Goal: Use online tool/utility: Use online tool/utility

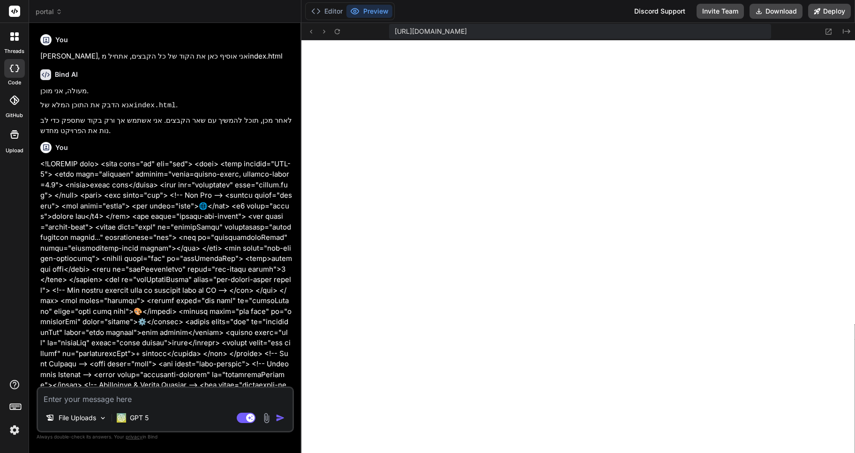
type textarea "x"
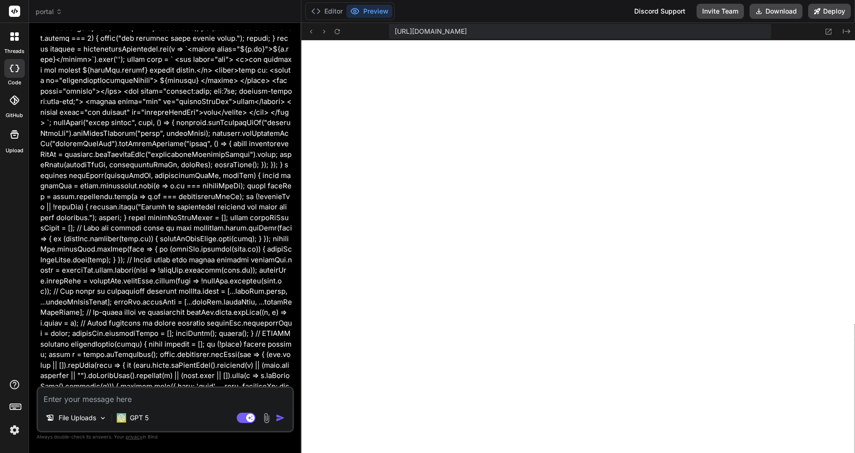
scroll to position [17049, 0]
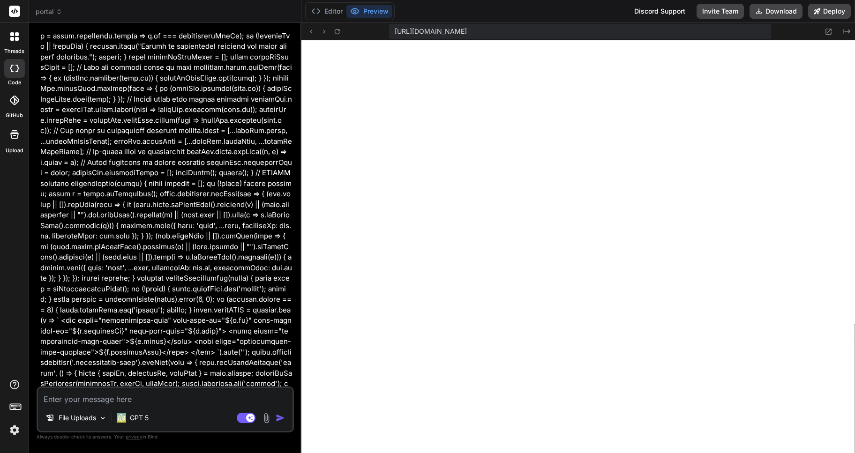
click at [82, 395] on textarea at bounding box center [165, 396] width 254 height 17
type textarea "F"
type textarea "x"
type textarea "FI"
type textarea "x"
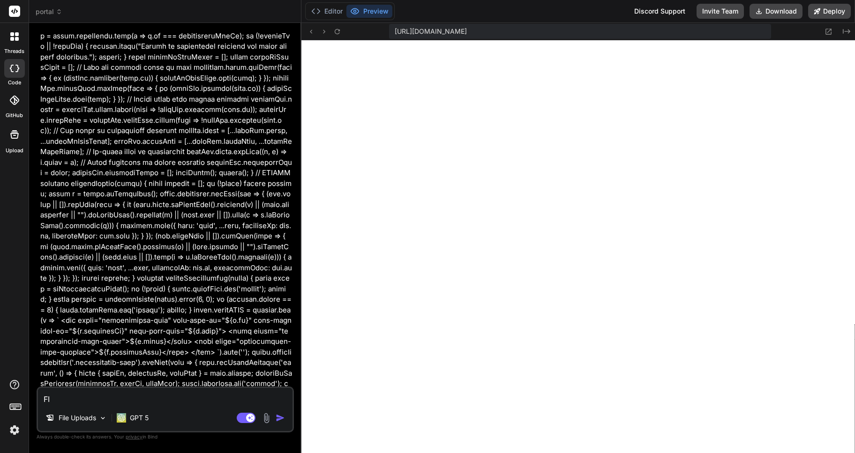
type textarea "F"
type textarea "x"
type textarea "f"
type textarea "x"
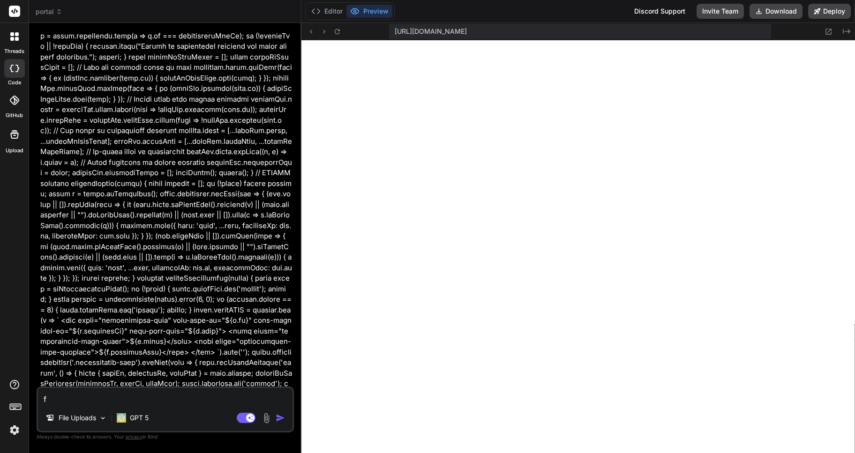
type textarea "fi"
type textarea "x"
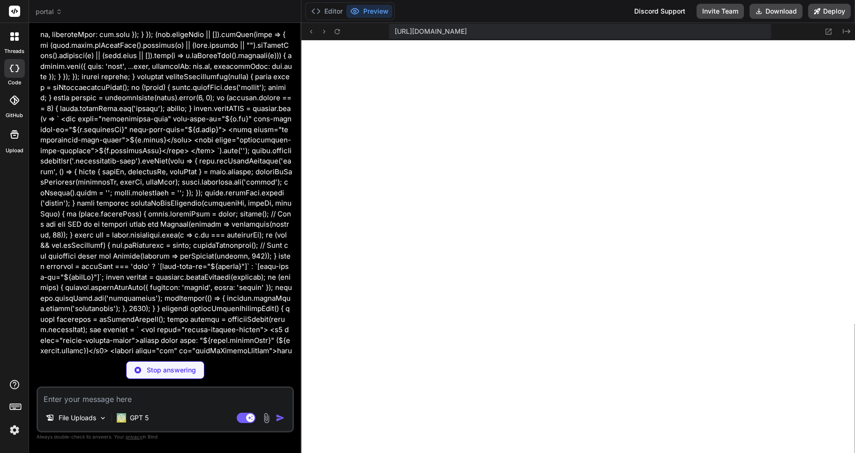
scroll to position [17283, 0]
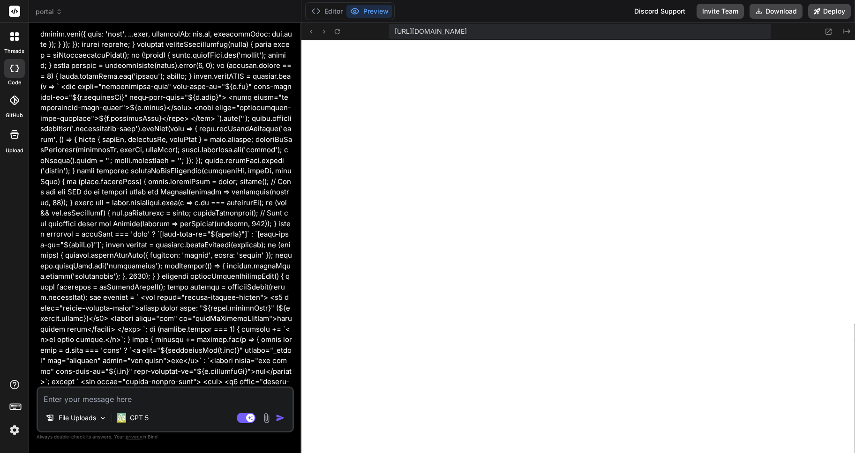
type textarea "x"
click at [69, 401] on textarea at bounding box center [165, 396] width 254 height 17
type textarea "כ"
type textarea "x"
type textarea "כן"
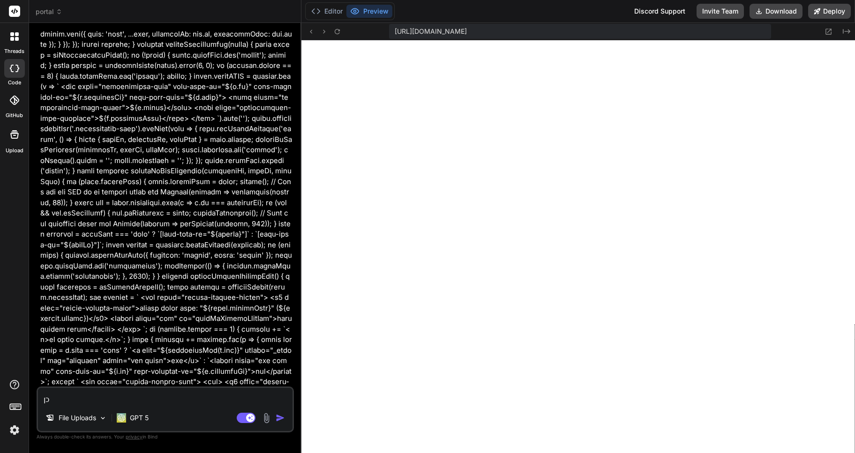
type textarea "x"
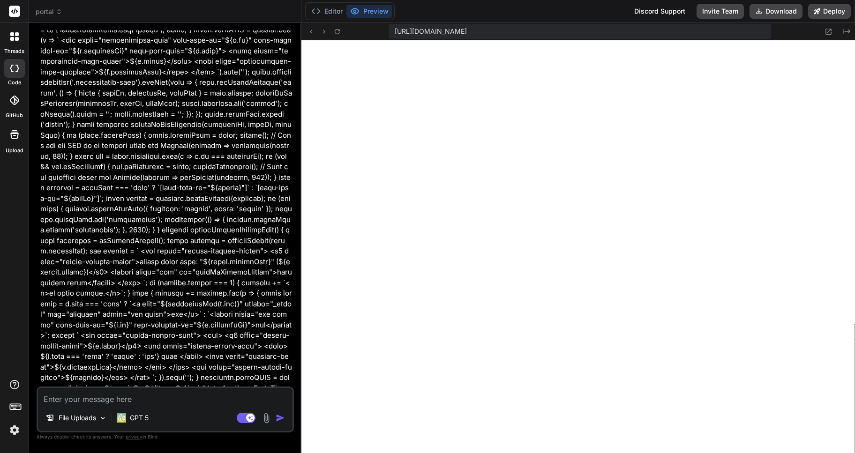
scroll to position [17380, 0]
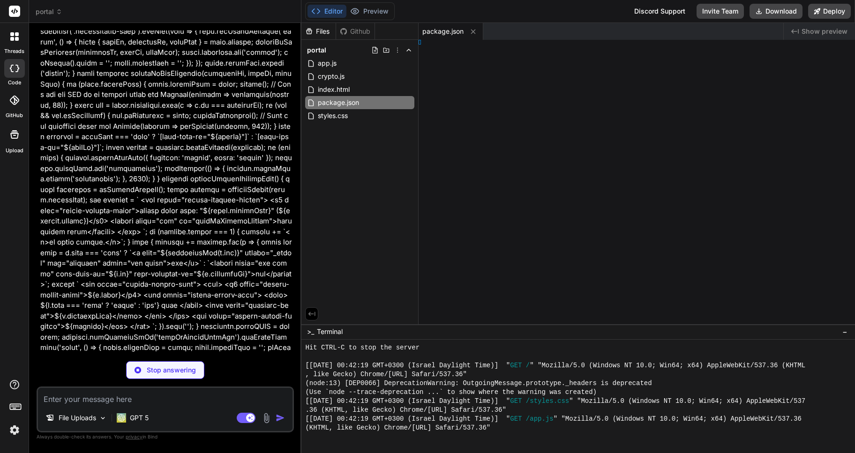
type textarea "x"
type textarea "y> </html>"
type textarea "x"
type textarea "</body> </html>"
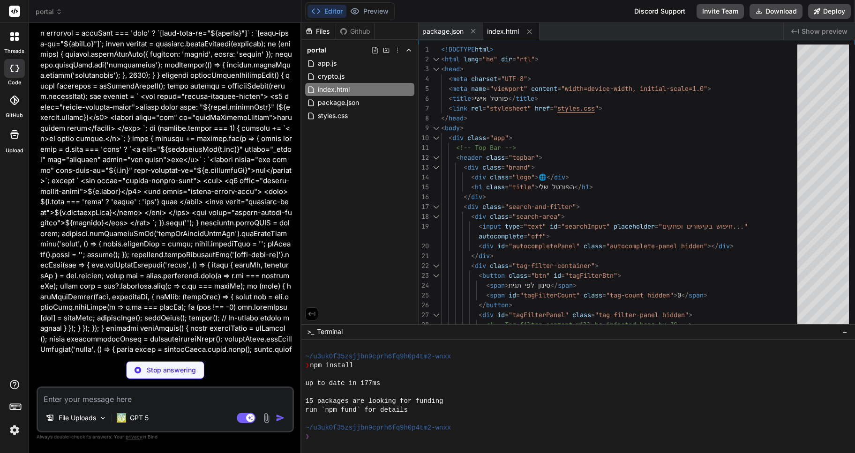
scroll to position [17495, 0]
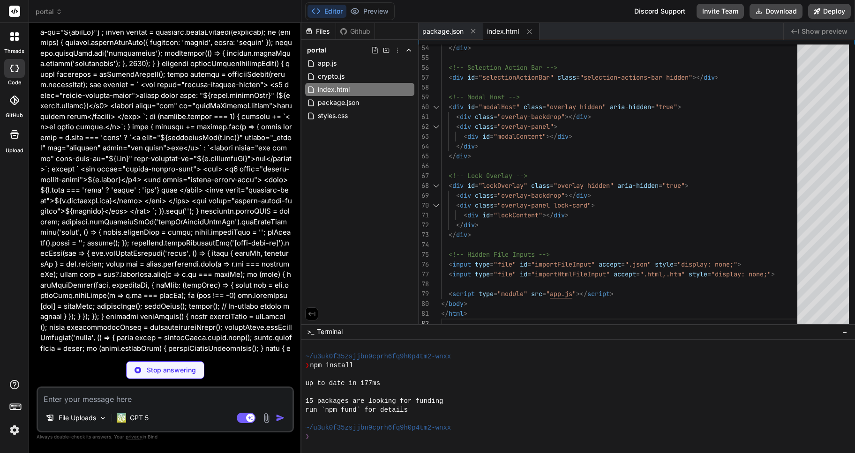
type textarea "x"
type textarea ".links.view-grid { grid-template-columns: 1fr; } }"
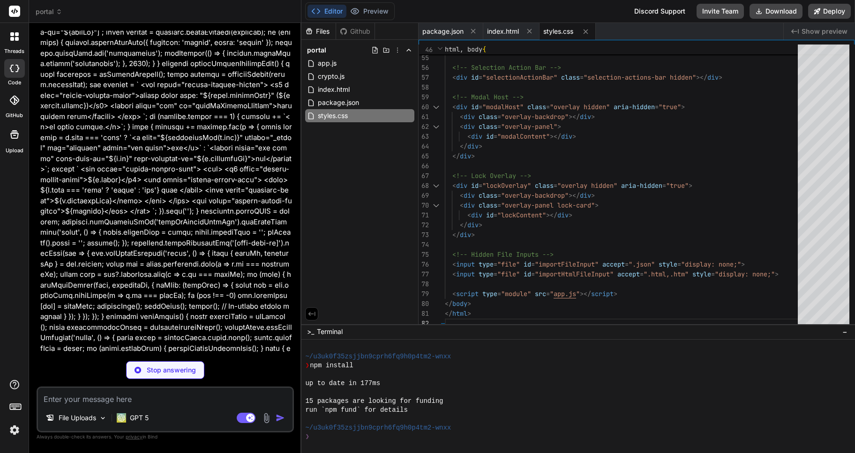
type textarea "x"
type textarea "name: 'AES-GCM', iv: iv }, key, encryptedData ); const decoder = new TextDecode…"
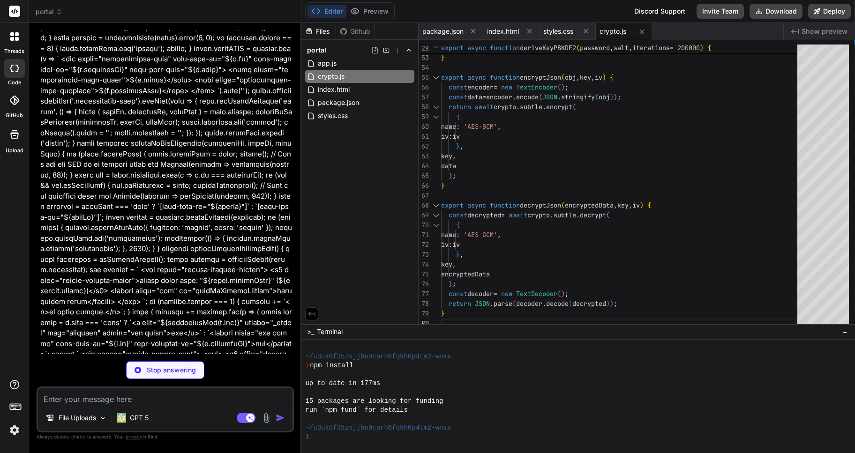
scroll to position [17243, 0]
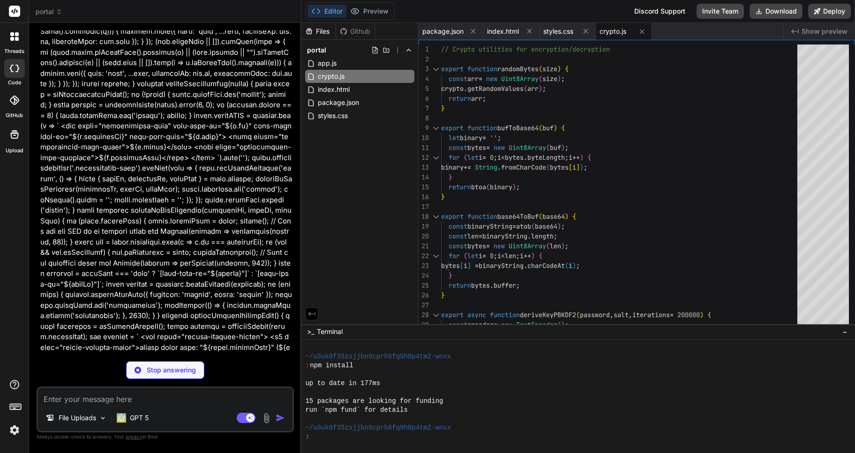
type textarea "x"
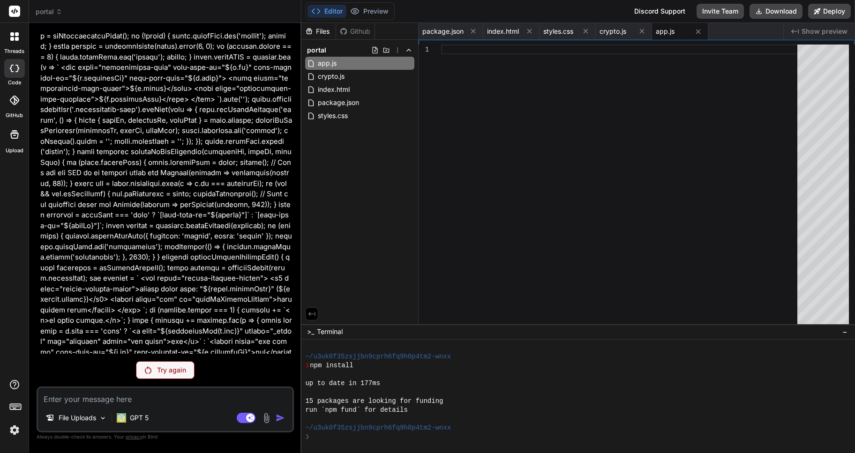
scroll to position [17347, 0]
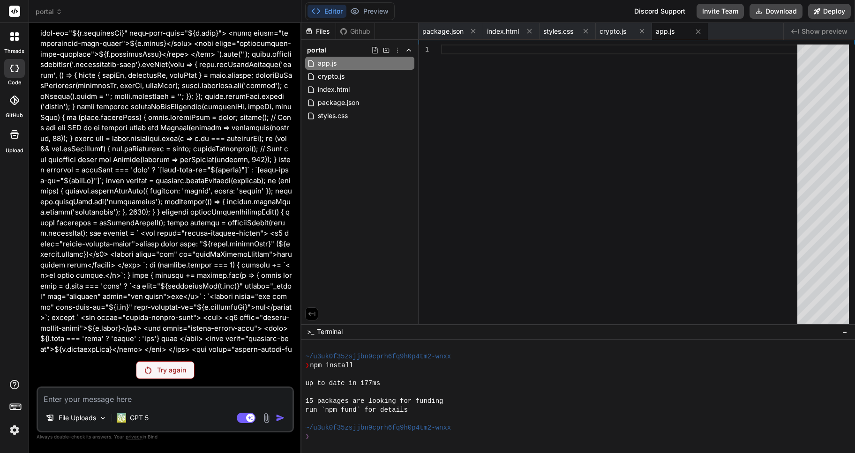
click at [165, 370] on p "Try again" at bounding box center [171, 370] width 29 height 9
click at [161, 368] on p "Try again" at bounding box center [171, 370] width 29 height 9
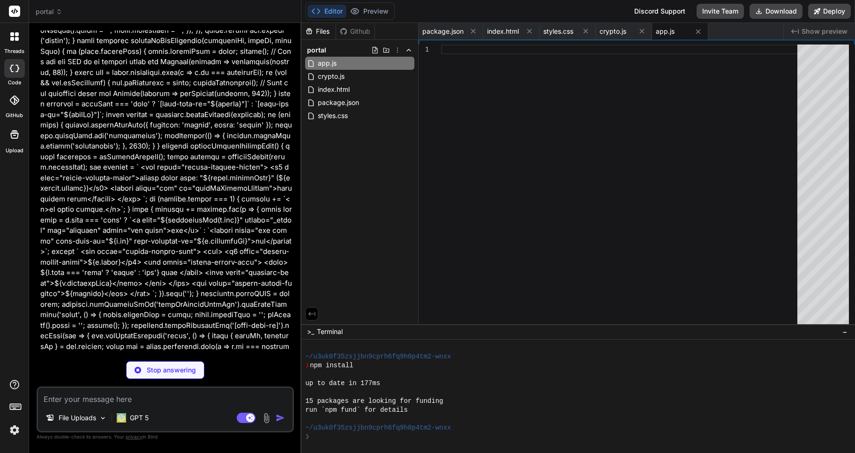
click at [18, 428] on img at bounding box center [15, 430] width 16 height 16
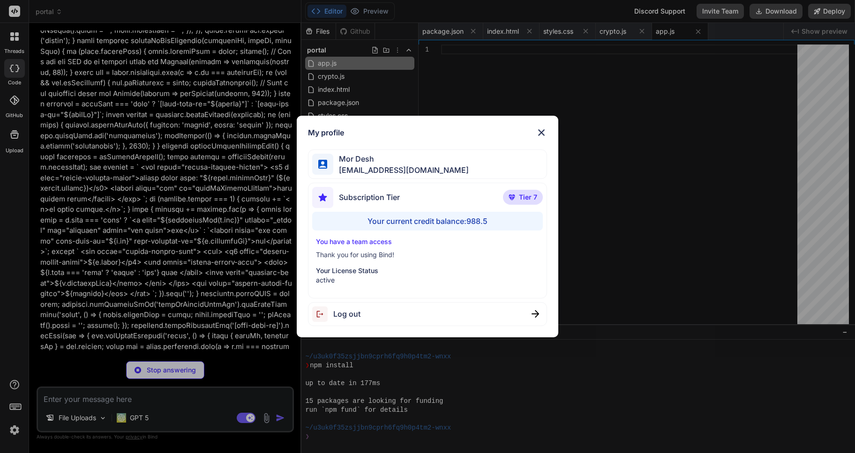
click at [543, 132] on img at bounding box center [541, 132] width 11 height 11
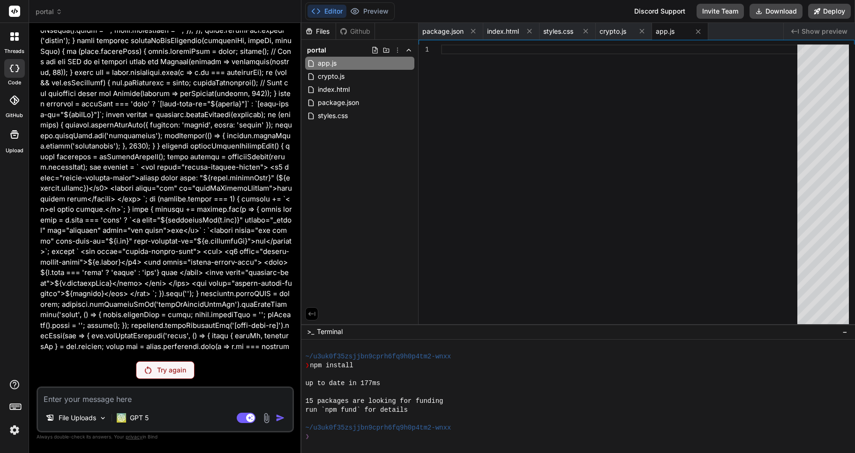
scroll to position [17347, 0]
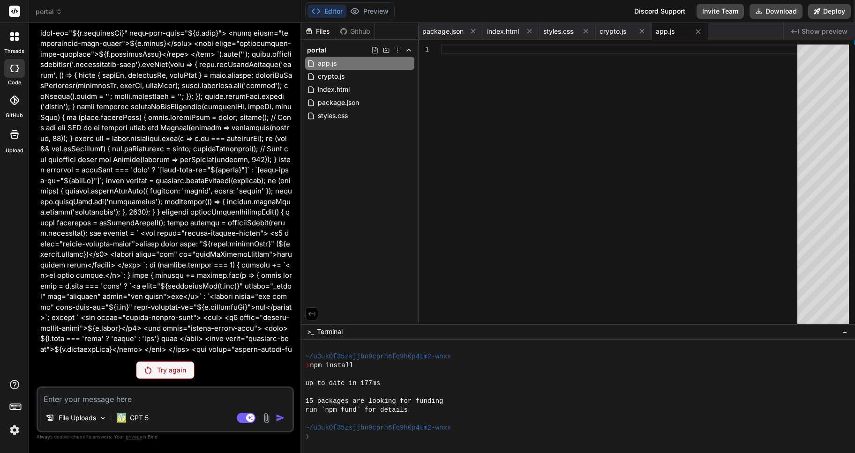
type textarea "x"
